Goal: Task Accomplishment & Management: Use online tool/utility

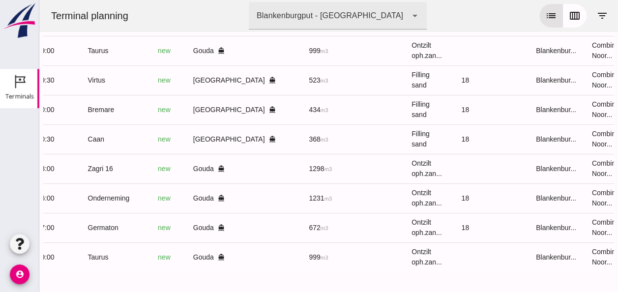
scroll to position [0, 249]
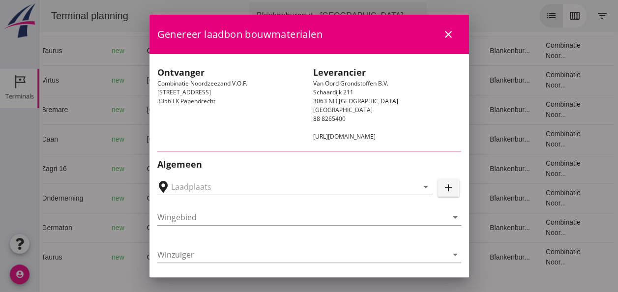
type input "[PERSON_NAME], [GEOGRAPHIC_DATA]"
type input "Bremare"
type input "[PERSON_NAME]"
type input "Ophoogzand (6120)"
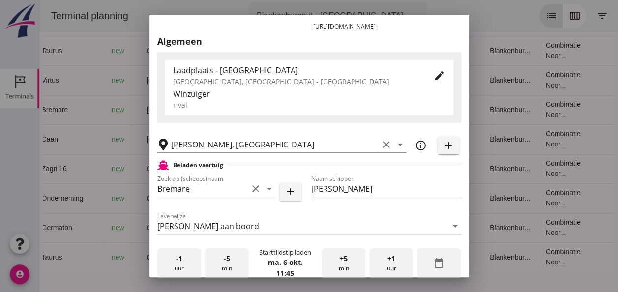
scroll to position [246, 0]
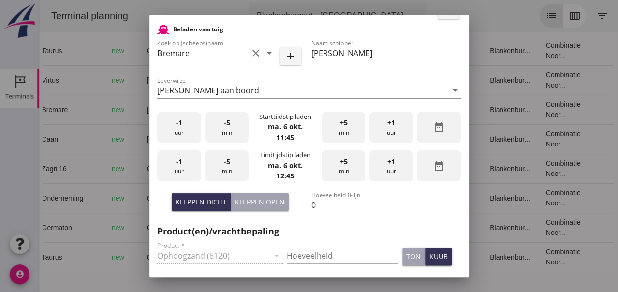
click at [184, 137] on div "-1 uur" at bounding box center [179, 127] width 44 height 31
click at [336, 130] on div "+5 min" at bounding box center [343, 127] width 44 height 31
click at [335, 130] on div "+5 min" at bounding box center [343, 127] width 44 height 31
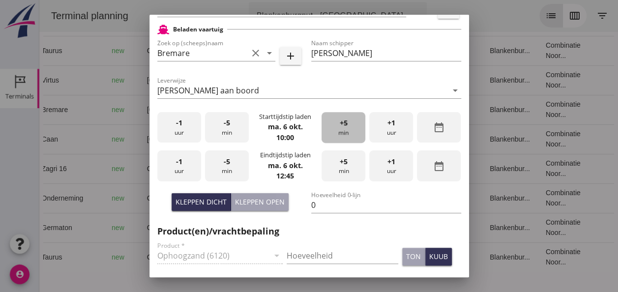
click at [334, 130] on div "+5 min" at bounding box center [343, 127] width 44 height 31
click at [333, 128] on div "+5 min" at bounding box center [343, 127] width 44 height 31
drag, startPoint x: 183, startPoint y: 172, endPoint x: 192, endPoint y: 170, distance: 9.0
click at [187, 171] on div "-1 uur" at bounding box center [179, 165] width 44 height 31
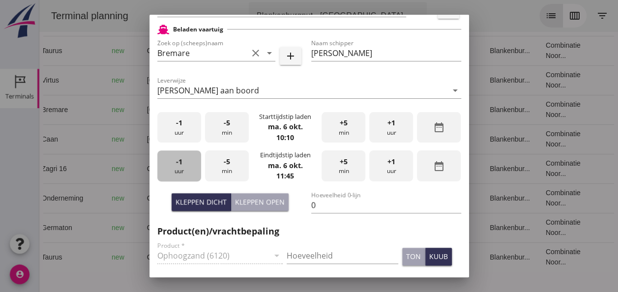
click at [191, 167] on div "-1 uur" at bounding box center [179, 165] width 44 height 31
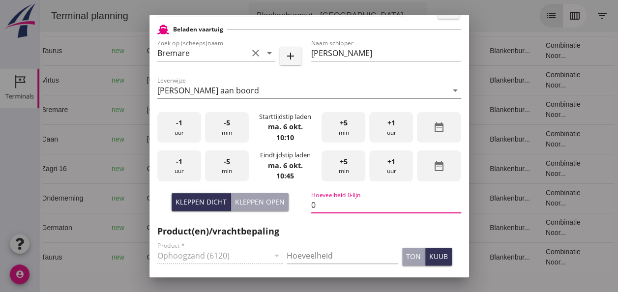
click at [315, 202] on input "0" at bounding box center [386, 205] width 150 height 16
type input "434"
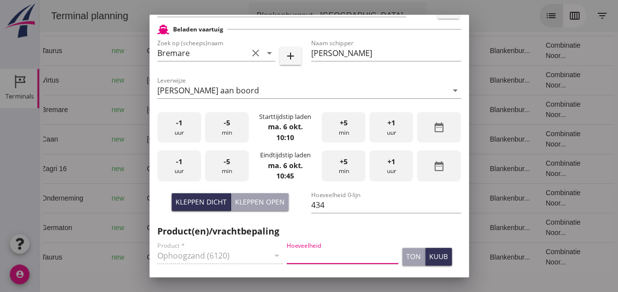
click at [300, 255] on input "Hoeveelheid" at bounding box center [342, 256] width 112 height 16
type input "434"
click at [429, 257] on div "kuub" at bounding box center [438, 256] width 19 height 10
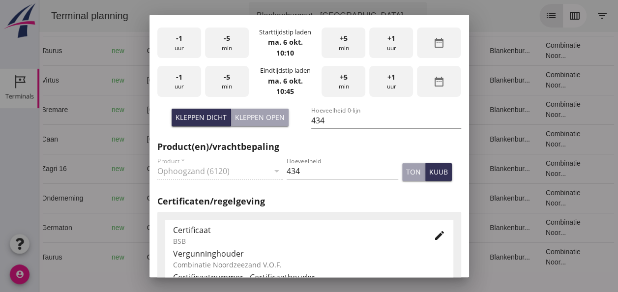
scroll to position [442, 0]
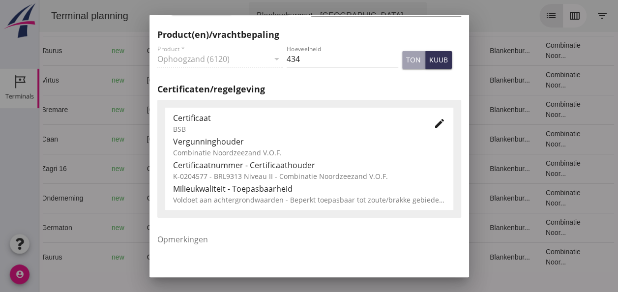
click at [435, 125] on icon "edit" at bounding box center [439, 123] width 12 height 12
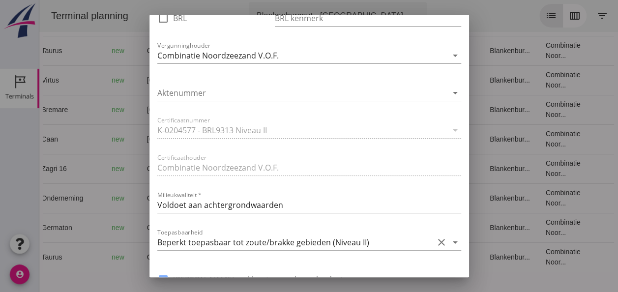
scroll to position [639, 0]
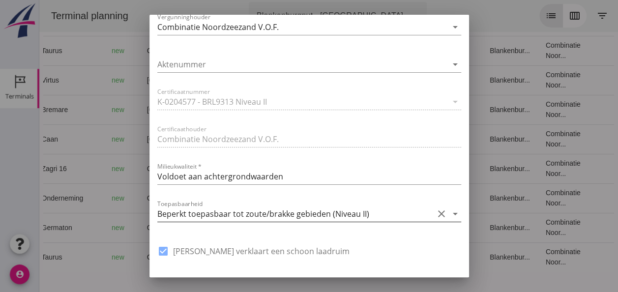
click at [449, 213] on icon "arrow_drop_down" at bounding box center [455, 214] width 12 height 12
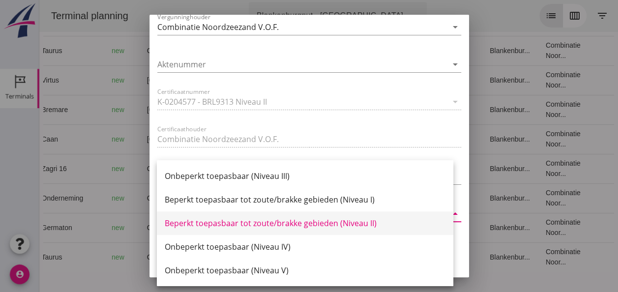
click at [349, 225] on div "Beperkt toepasbaar tot zoute/brakke gebieden (Niveau II)" at bounding box center [305, 223] width 281 height 12
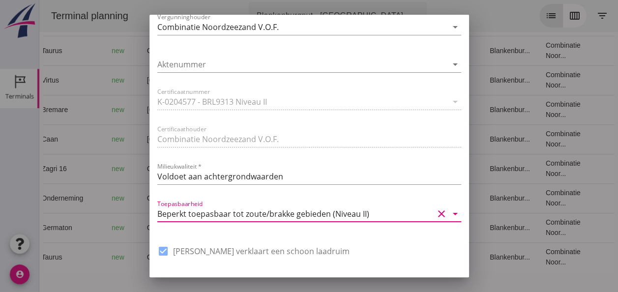
scroll to position [744, 0]
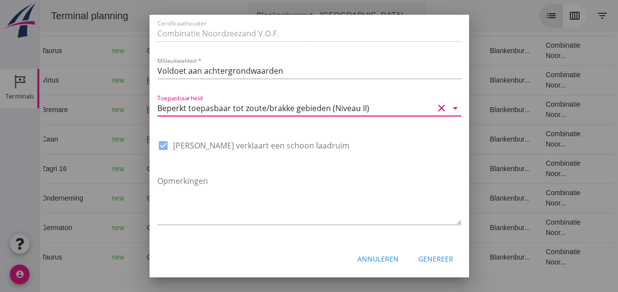
click at [430, 258] on div "Genereer" at bounding box center [435, 259] width 35 height 10
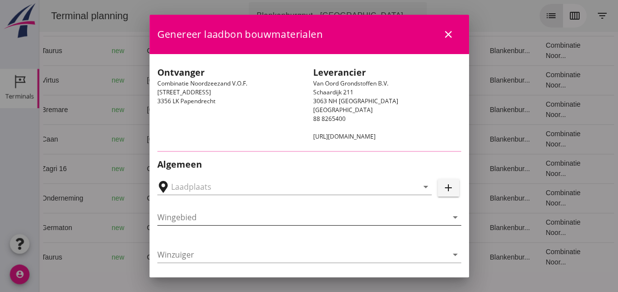
type input "[PERSON_NAME], [GEOGRAPHIC_DATA]"
type input "Caan"
type input "[PERSON_NAME]"
type input "368"
type input "Ophoogzand (6120)"
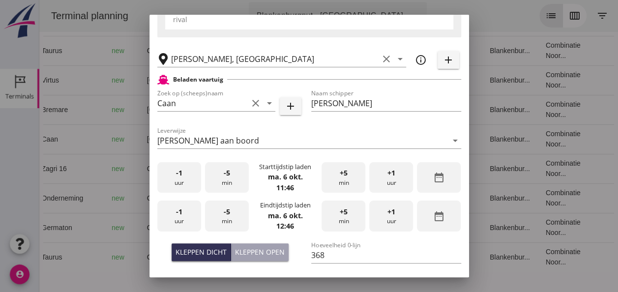
scroll to position [197, 0]
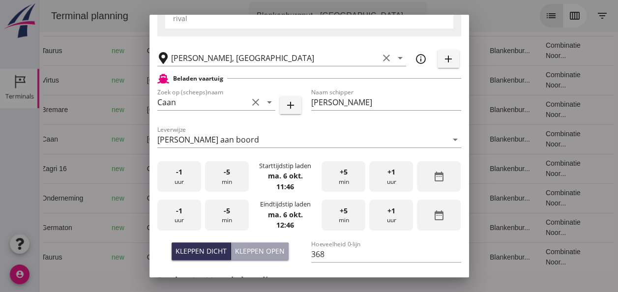
click at [224, 182] on div "-5 min" at bounding box center [227, 176] width 44 height 31
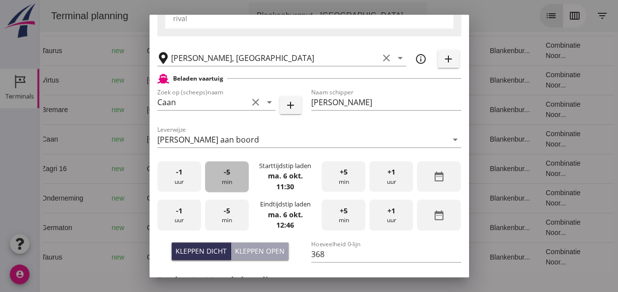
click at [224, 182] on div "-5 min" at bounding box center [227, 176] width 44 height 31
click at [226, 181] on div "-5 min" at bounding box center [227, 176] width 44 height 31
drag, startPoint x: 182, startPoint y: 219, endPoint x: 187, endPoint y: 217, distance: 5.1
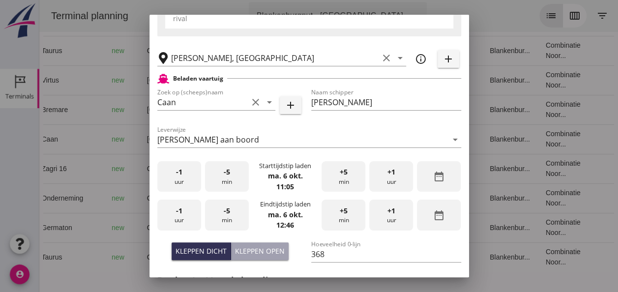
click at [183, 218] on div "-1 uur" at bounding box center [179, 214] width 44 height 31
click at [227, 218] on div "-5 min" at bounding box center [227, 214] width 44 height 31
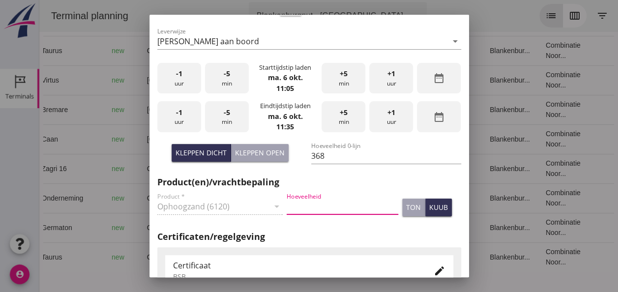
click at [302, 204] on input "Hoeveelheid" at bounding box center [342, 206] width 112 height 16
type input "368"
click at [429, 206] on div "kuub" at bounding box center [438, 207] width 19 height 10
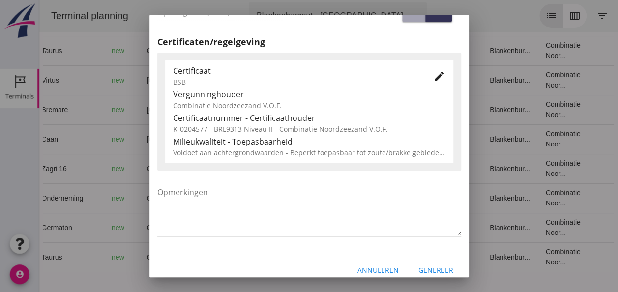
scroll to position [491, 0]
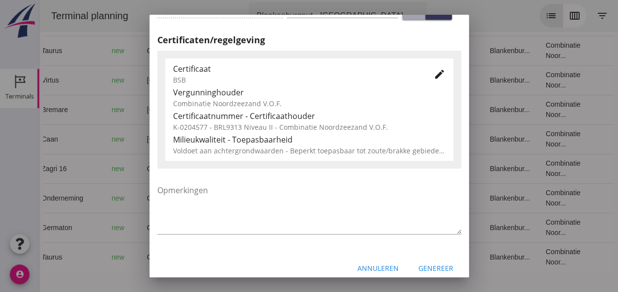
click at [433, 71] on icon "edit" at bounding box center [439, 74] width 12 height 12
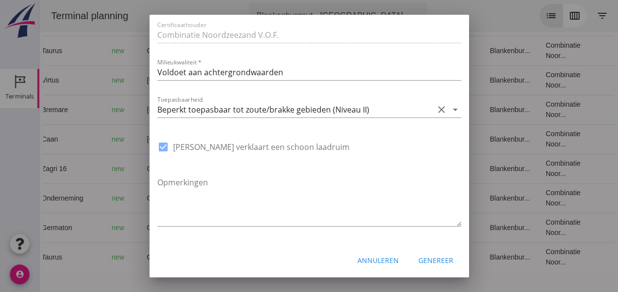
scroll to position [744, 0]
click at [449, 107] on icon "arrow_drop_down" at bounding box center [455, 108] width 12 height 12
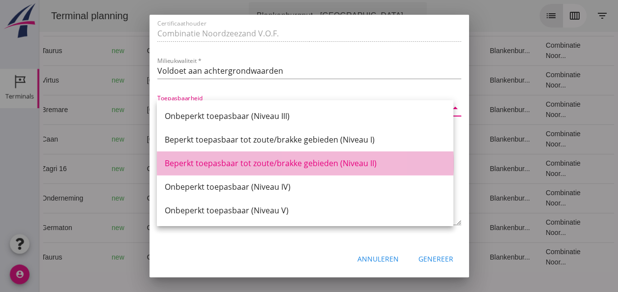
click at [364, 166] on div "Beperkt toepasbaar tot zoute/brakke gebieden (Niveau II)" at bounding box center [305, 163] width 281 height 12
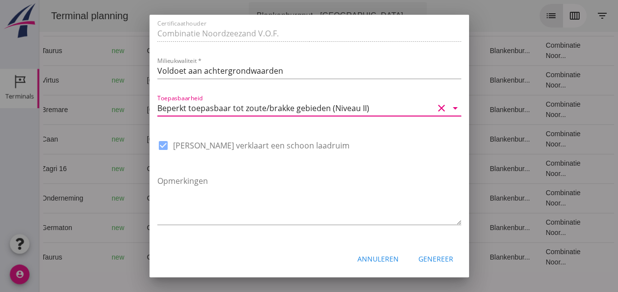
click at [436, 257] on div "Genereer" at bounding box center [435, 259] width 35 height 10
